Goal: Navigation & Orientation: Find specific page/section

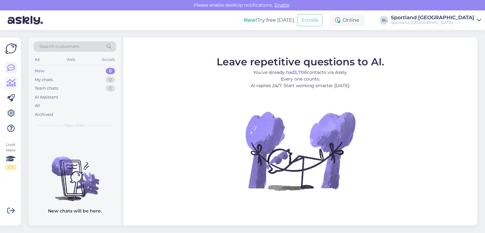
click at [12, 84] on icon at bounding box center [11, 83] width 9 height 8
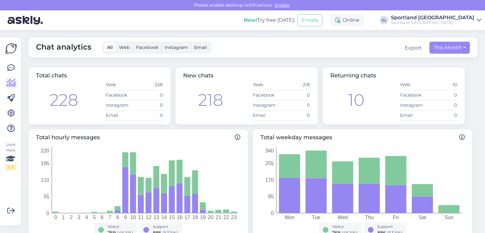
drag, startPoint x: 0, startPoint y: 67, endPoint x: 4, endPoint y: 70, distance: 5.0
click at [3, 69] on div "Look Here 1 / 3 Get more Your checklist to get more value from Askly. Close Con…" at bounding box center [10, 132] width 21 height 188
click at [6, 68] on link at bounding box center [10, 67] width 11 height 11
